Goal: Navigation & Orientation: Find specific page/section

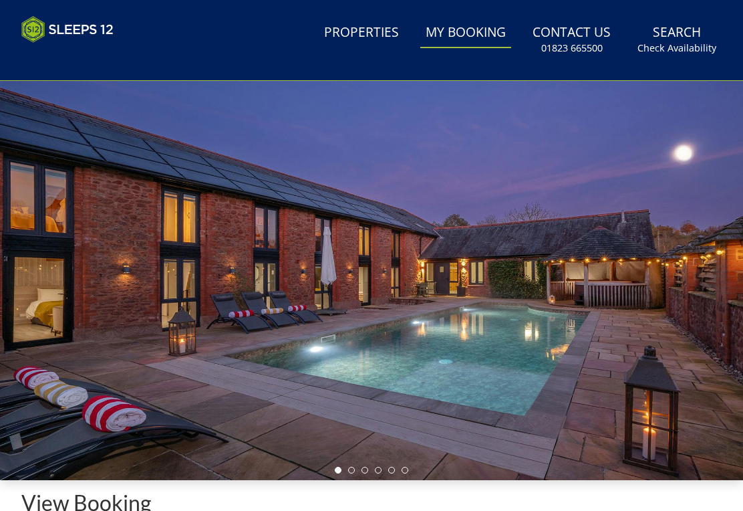
click at [362, 34] on link "Properties" at bounding box center [362, 33] width 86 height 30
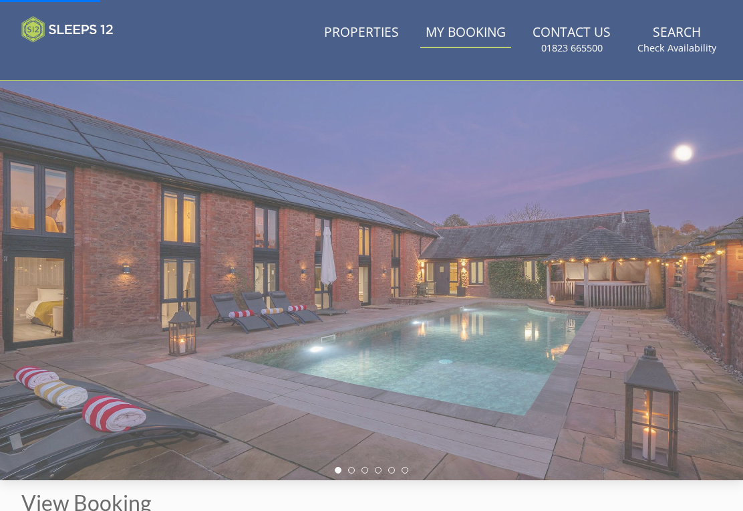
click at [372, 38] on link "Properties" at bounding box center [362, 33] width 86 height 30
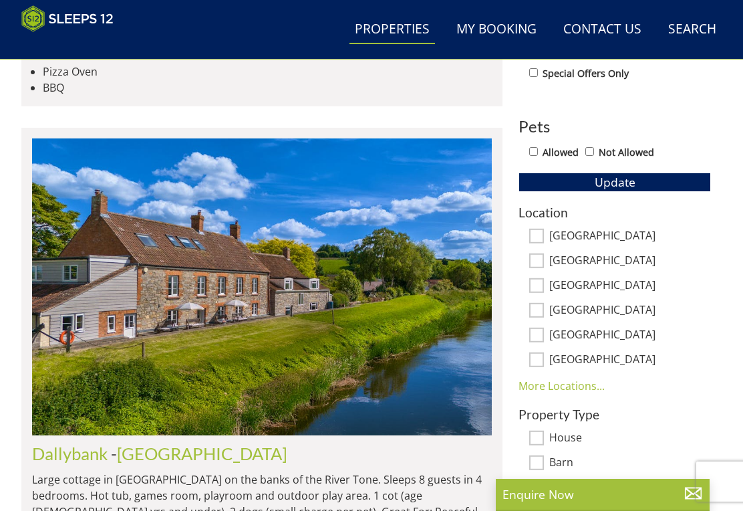
scroll to position [683, 0]
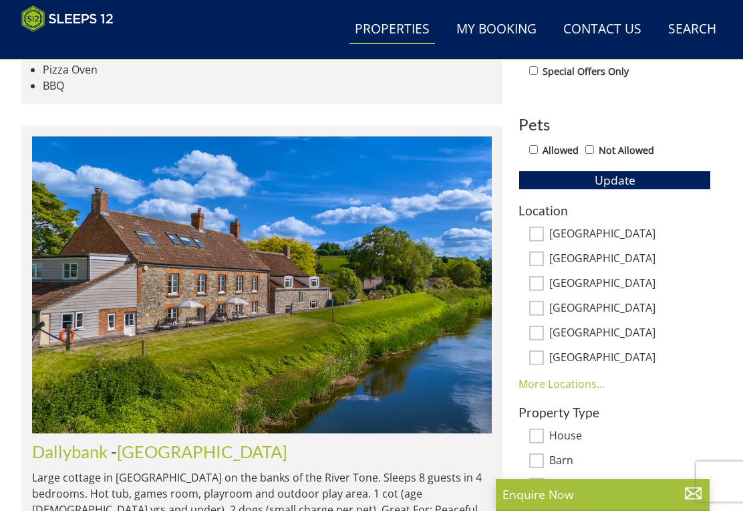
click at [544, 307] on input "[GEOGRAPHIC_DATA]" at bounding box center [537, 308] width 15 height 15
checkbox input "true"
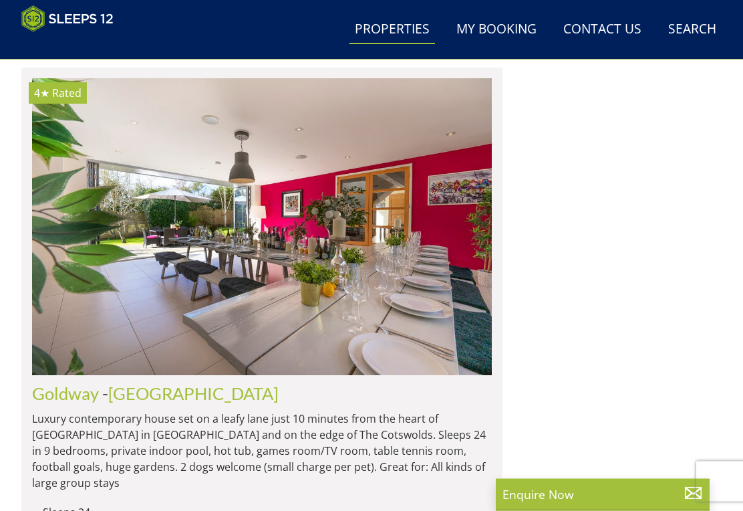
scroll to position [1446, 0]
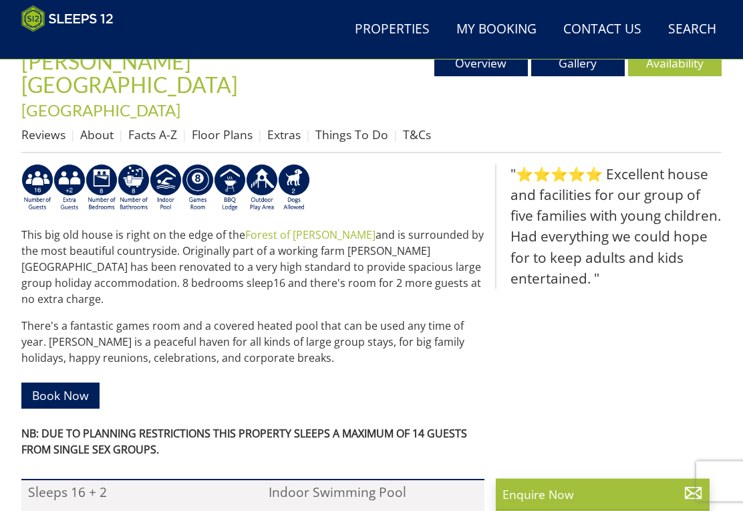
scroll to position [435, 0]
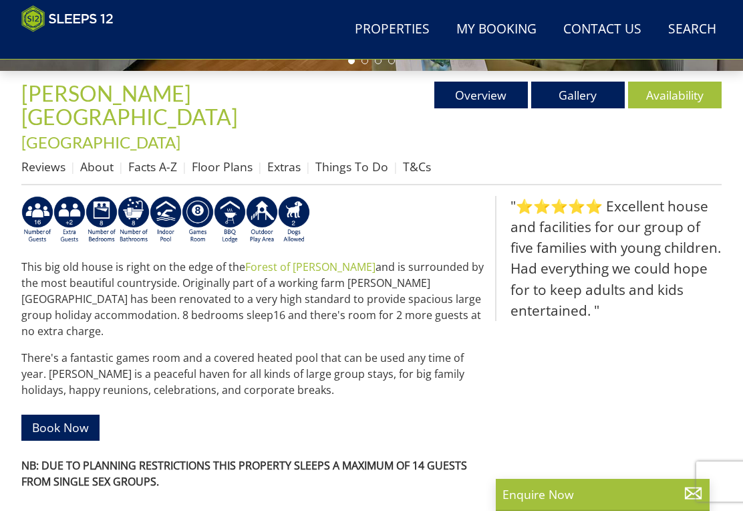
click at [581, 95] on link "Gallery" at bounding box center [579, 95] width 94 height 27
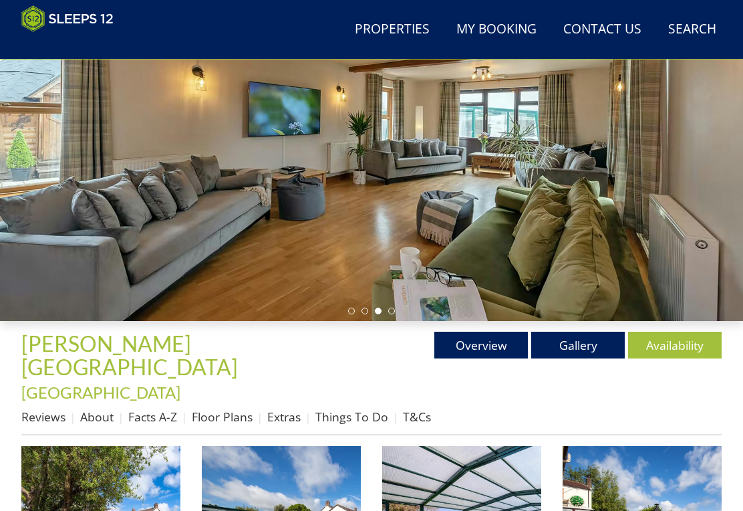
scroll to position [184, 0]
